Goal: Navigation & Orientation: Go to known website

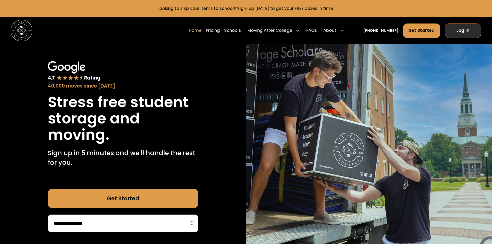
click at [453, 35] on link "Log In" at bounding box center [463, 31] width 36 height 14
click at [473, 30] on link "Log In" at bounding box center [463, 31] width 36 height 14
click at [458, 32] on link "Log In" at bounding box center [463, 31] width 36 height 14
